Goal: Use online tool/utility: Use online tool/utility

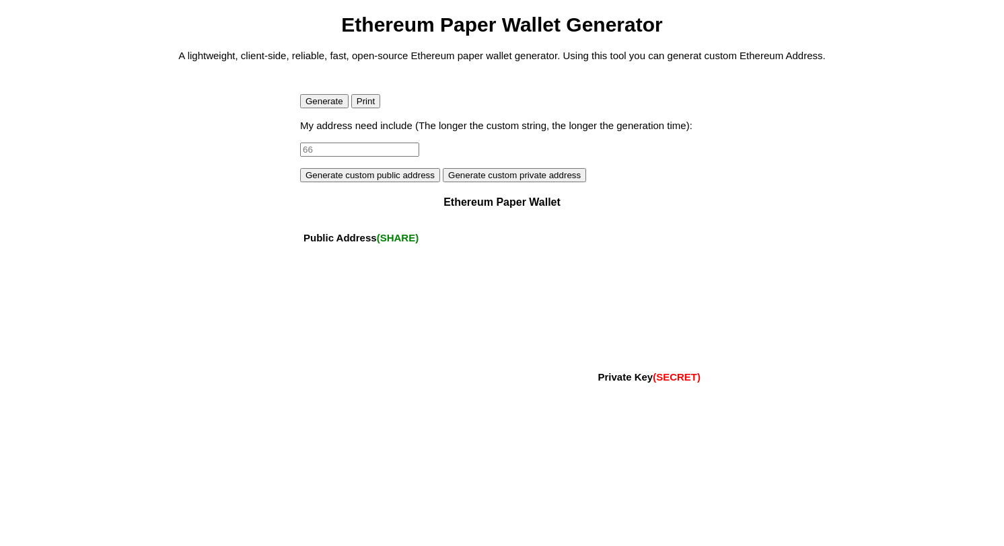
drag, startPoint x: 381, startPoint y: 149, endPoint x: 207, endPoint y: 154, distance: 175.0
click at [209, 151] on body "Ethereum Paper Wallet Generator A lightweight, client-side, reliable, fast, ope…" at bounding box center [501, 258] width 993 height 490
drag, startPoint x: 330, startPoint y: 150, endPoint x: 295, endPoint y: 147, distance: 35.1
click at [295, 147] on body "Ethereum Paper Wallet Generator A lightweight, client-side, reliable, fast, ope…" at bounding box center [501, 258] width 993 height 490
click at [332, 106] on button "Generate" at bounding box center [324, 101] width 48 height 14
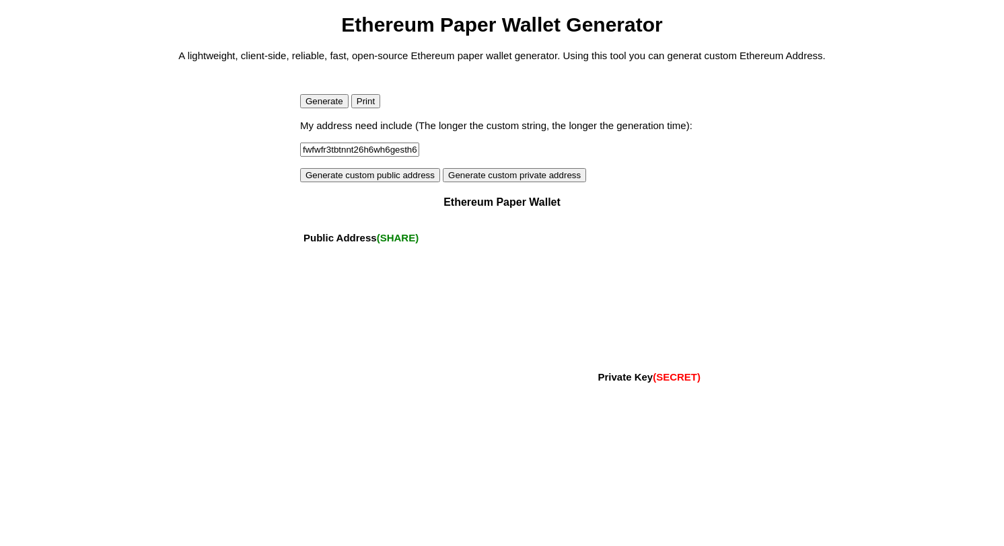
click at [322, 99] on button "Generate" at bounding box center [324, 101] width 48 height 14
click at [403, 176] on button "Generate custom public address" at bounding box center [370, 175] width 140 height 14
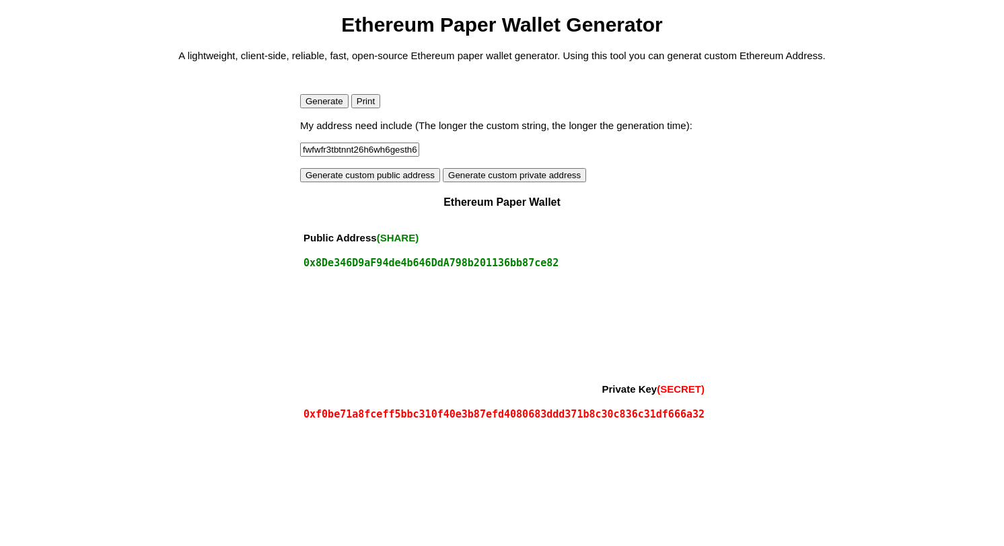
click at [410, 176] on button "Generate custom public address" at bounding box center [370, 175] width 140 height 14
click at [485, 177] on button "Generate custom private address" at bounding box center [514, 175] width 143 height 14
click at [324, 105] on button "Generate" at bounding box center [324, 101] width 48 height 14
click at [392, 148] on input "fwfwfr3tbtnnt26h6wh6gesth6gah6" at bounding box center [359, 150] width 119 height 14
drag, startPoint x: 405, startPoint y: 147, endPoint x: 334, endPoint y: 149, distance: 71.3
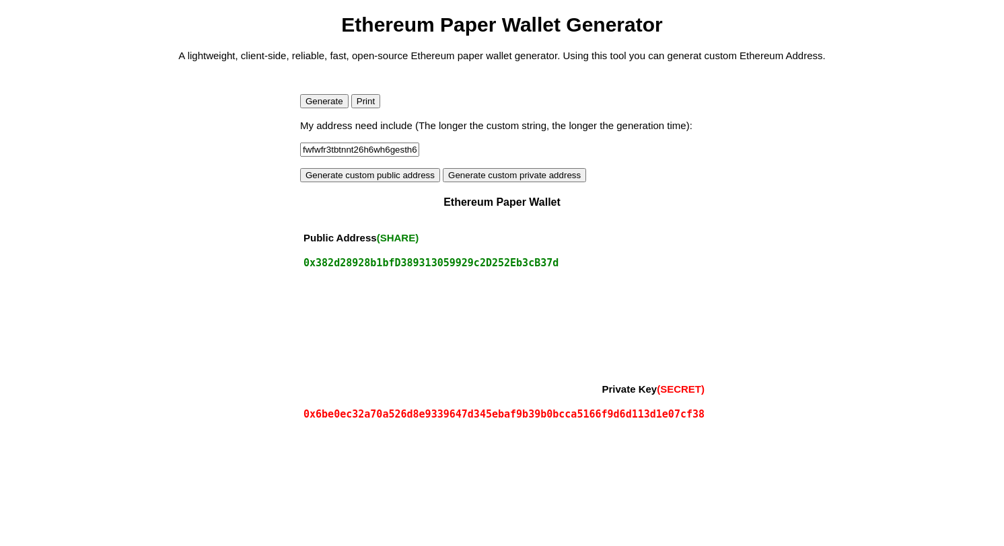
click at [334, 149] on input "fwfwfr3tbtnnt26h6wh6gesth6gah6" at bounding box center [359, 150] width 119 height 14
type input "fwfwfr3tth6gah6"
click at [388, 178] on button "Generate custom public address" at bounding box center [370, 175] width 140 height 14
click at [497, 178] on button "Generate custom private address" at bounding box center [514, 175] width 143 height 14
